Goal: Find specific page/section: Find specific page/section

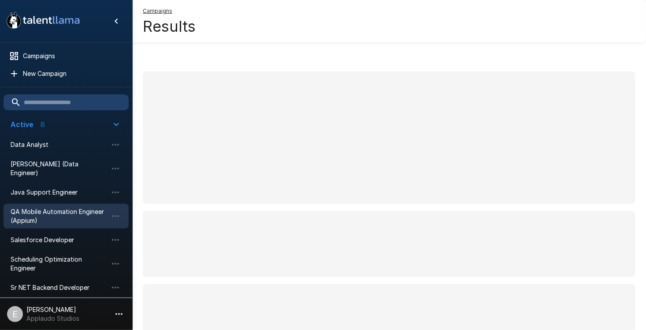
click at [60, 207] on span "QA Mobile Automation Engineer (Appium)" at bounding box center [59, 216] width 97 height 18
click at [72, 207] on span "QA Mobile Automation Engineer (Appium)" at bounding box center [59, 216] width 97 height 18
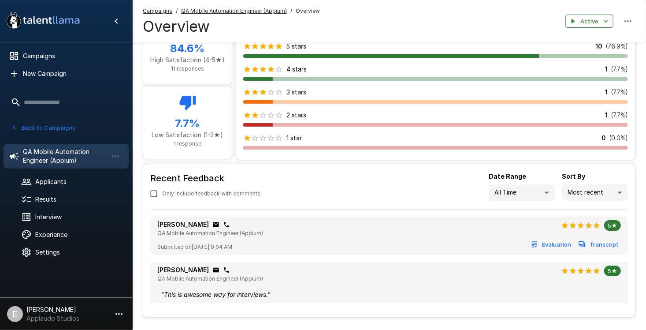
scroll to position [419, 0]
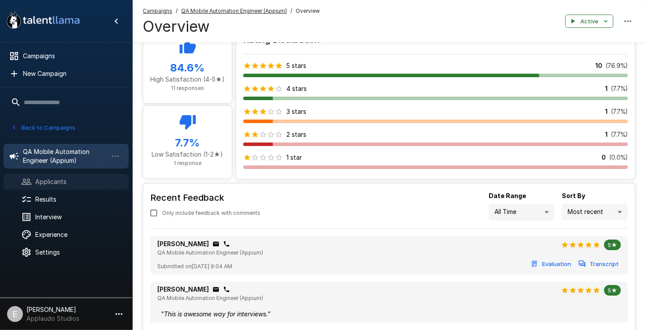
click at [66, 178] on span "Applicants" at bounding box center [78, 181] width 86 height 9
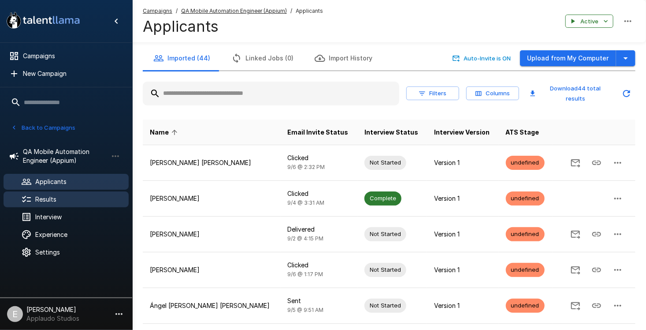
click at [74, 192] on div "Results" at bounding box center [66, 199] width 125 height 16
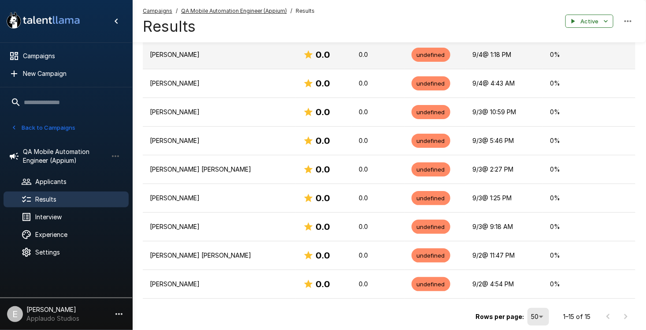
scroll to position [375, 0]
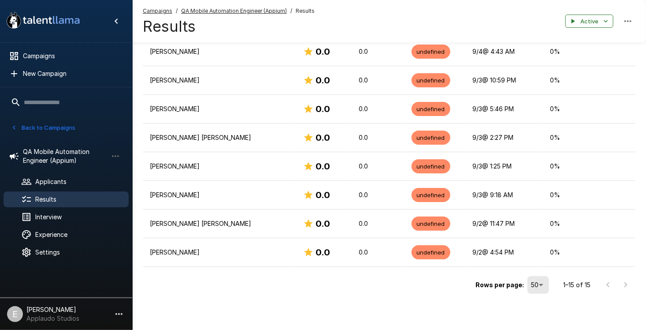
click at [20, 124] on button "Back to Campaigns" at bounding box center [43, 128] width 69 height 14
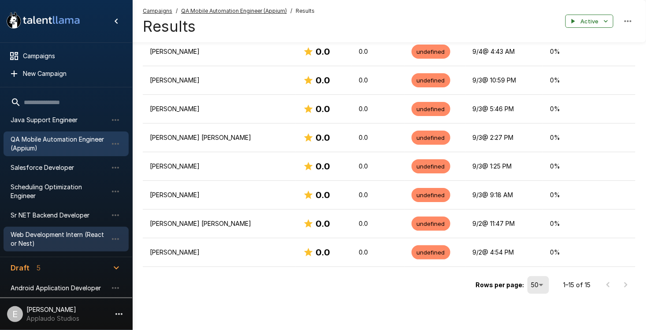
scroll to position [88, 0]
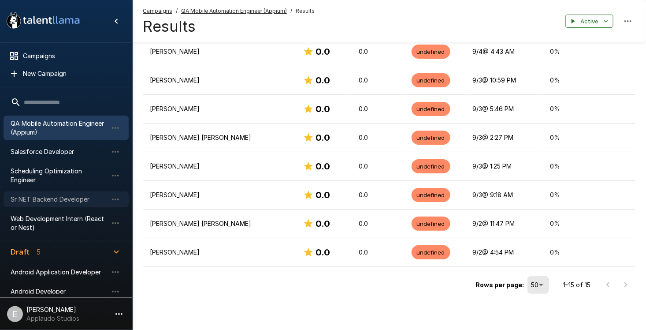
click at [40, 195] on span "Sr NET Backend Developer" at bounding box center [59, 199] width 97 height 9
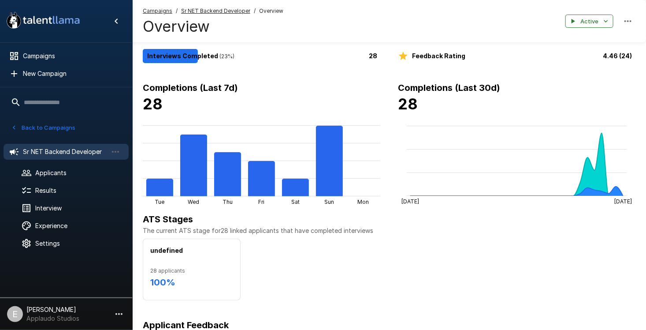
scroll to position [19, 0]
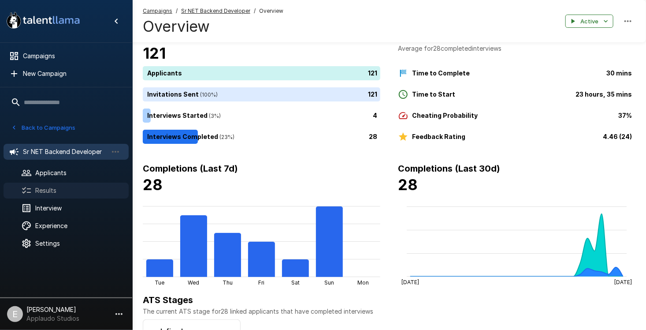
click at [49, 187] on span "Results" at bounding box center [78, 190] width 86 height 9
